Goal: Communication & Community: Answer question/provide support

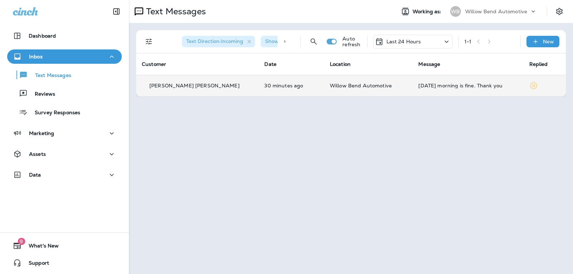
click at [472, 87] on div "[DATE] morning is fine. Thank you" at bounding box center [467, 86] width 99 height 6
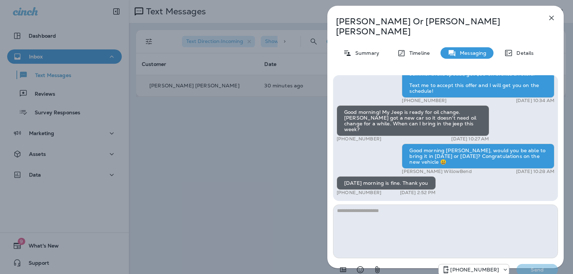
click at [364, 207] on textarea at bounding box center [445, 232] width 225 height 54
type textarea "**********"
click at [539, 266] on p "Send" at bounding box center [537, 269] width 30 height 6
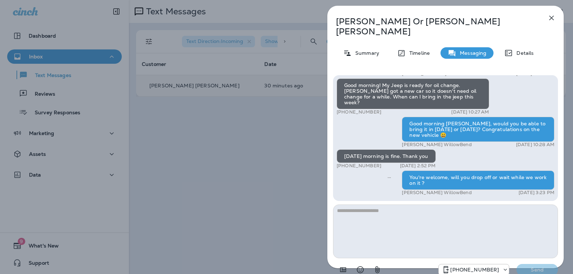
click at [551, 15] on icon "button" at bounding box center [551, 18] width 9 height 9
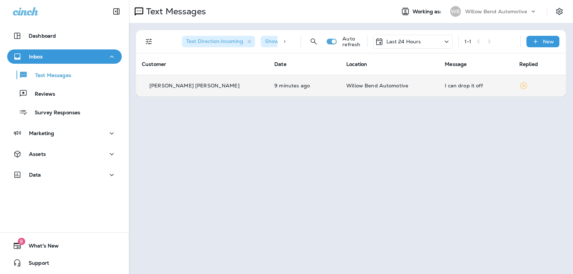
click at [439, 85] on td "I can drop it off" at bounding box center [476, 85] width 74 height 21
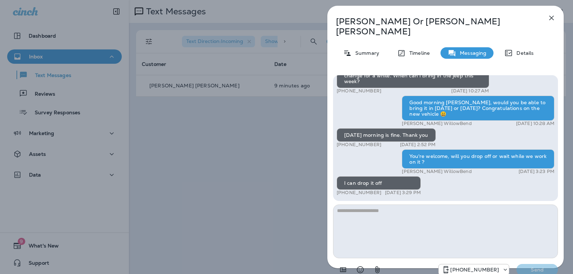
click at [400, 209] on textarea at bounding box center [445, 232] width 225 height 54
type textarea "*"
type textarea "**********"
click at [540, 258] on div "[PHONE_NUMBER] Send" at bounding box center [445, 267] width 225 height 19
click at [543, 266] on p "Send" at bounding box center [537, 269] width 30 height 6
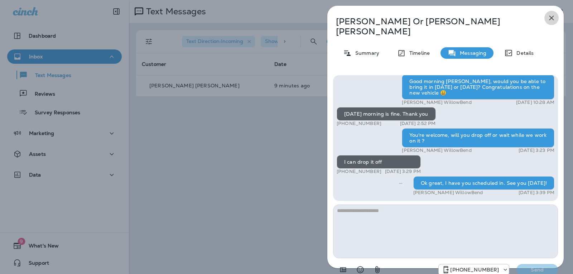
click at [548, 23] on button "button" at bounding box center [551, 18] width 14 height 14
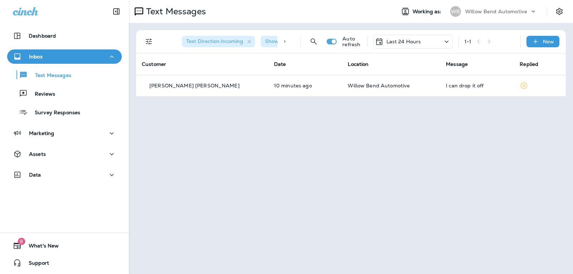
click at [412, 48] on div "Last 24 Hours" at bounding box center [413, 42] width 80 height 14
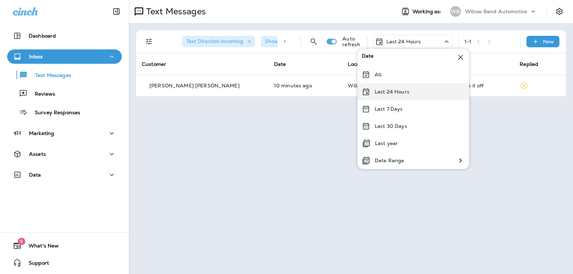
click at [403, 94] on p "Last 24 Hours" at bounding box center [392, 92] width 35 height 6
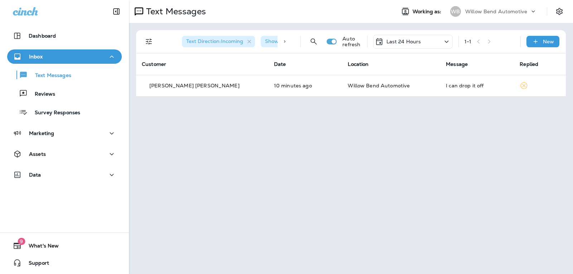
click at [422, 37] on div "Last 24 Hours" at bounding box center [413, 42] width 80 height 14
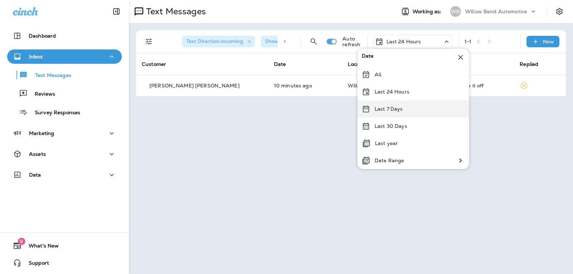
click at [404, 113] on div "Last 7 Days" at bounding box center [413, 108] width 112 height 17
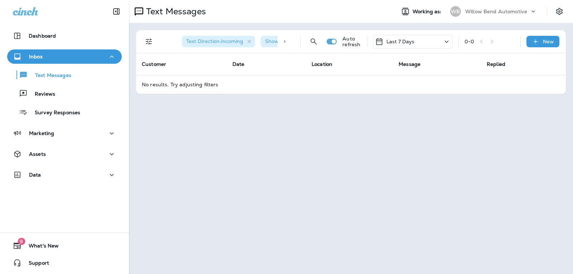
click at [423, 41] on div "Last 7 Days" at bounding box center [413, 42] width 80 height 14
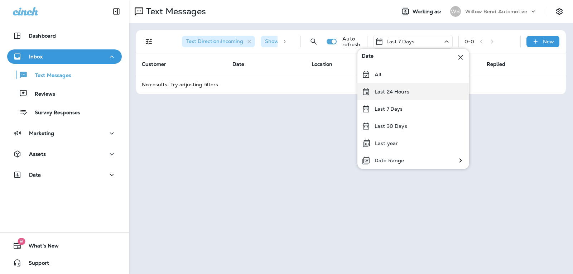
click at [402, 94] on p "Last 24 Hours" at bounding box center [392, 92] width 35 height 6
